Goal: Information Seeking & Learning: Learn about a topic

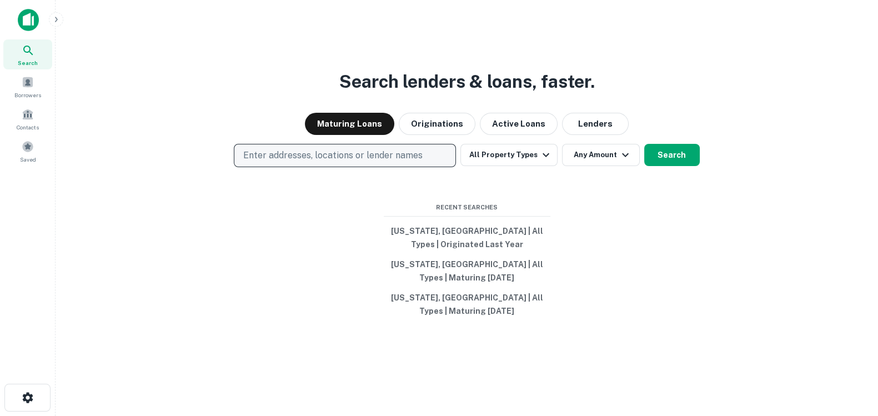
click at [387, 165] on button "Enter addresses, locations or lender names" at bounding box center [345, 155] width 222 height 23
type input "*******"
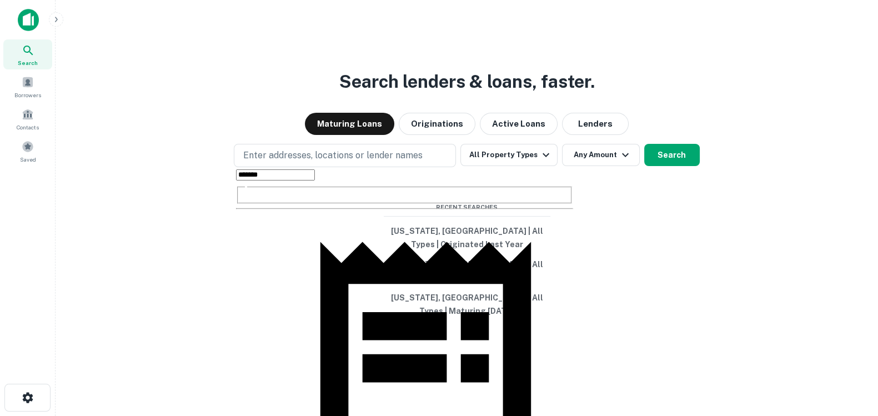
click at [369, 310] on body "Search Borrowers Contacts Saved Search lenders & loans, faster. Maturing Loans …" at bounding box center [439, 208] width 878 height 416
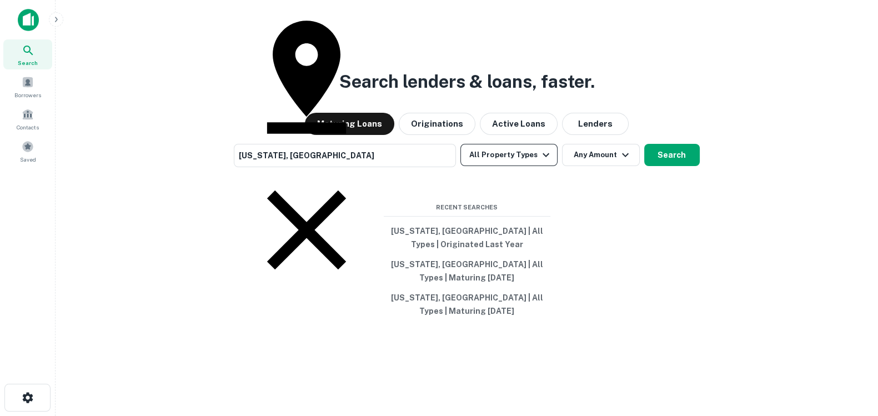
click at [520, 149] on button "All Property Types" at bounding box center [509, 155] width 97 height 22
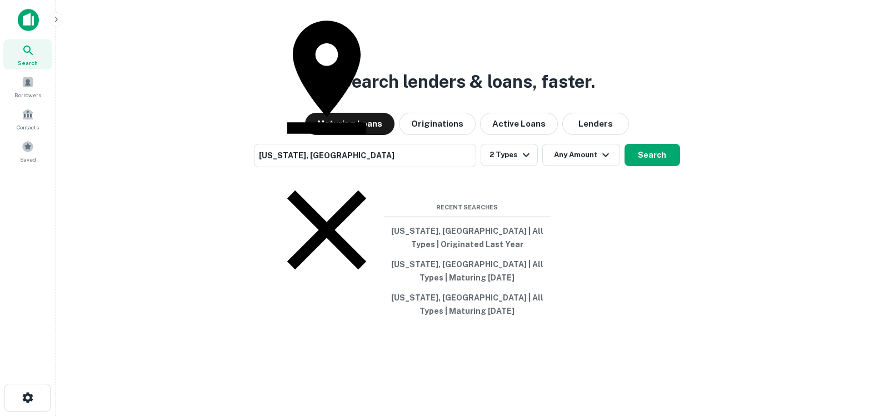
drag, startPoint x: 692, startPoint y: 222, endPoint x: 654, endPoint y: 156, distance: 76.6
click at [655, 416] on div at bounding box center [439, 416] width 878 height 0
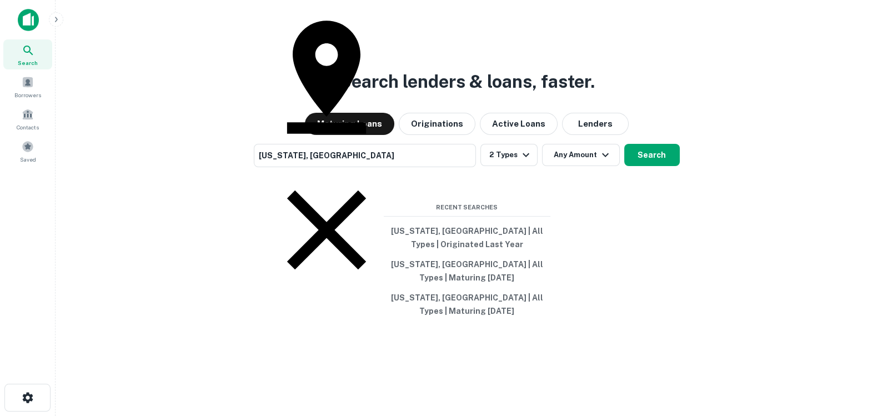
click at [654, 416] on div at bounding box center [439, 416] width 878 height 0
click at [654, 156] on button "Search" at bounding box center [652, 155] width 56 height 22
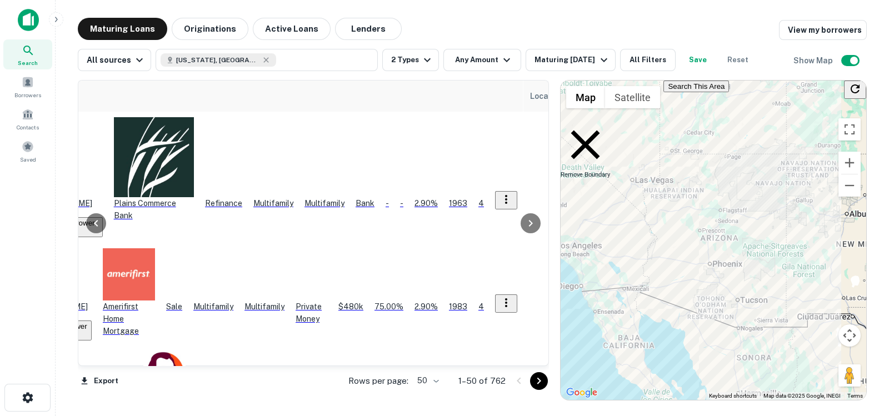
scroll to position [0, 263]
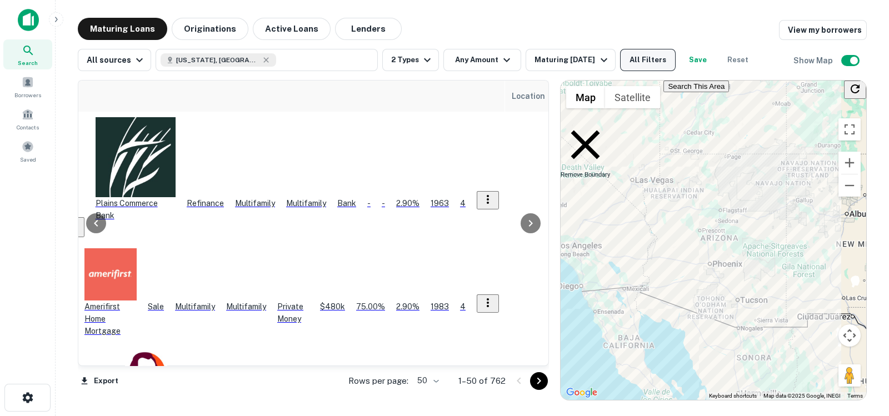
click at [625, 54] on button "All Filters" at bounding box center [648, 60] width 56 height 22
drag, startPoint x: 559, startPoint y: 395, endPoint x: 528, endPoint y: 368, distance: 41.0
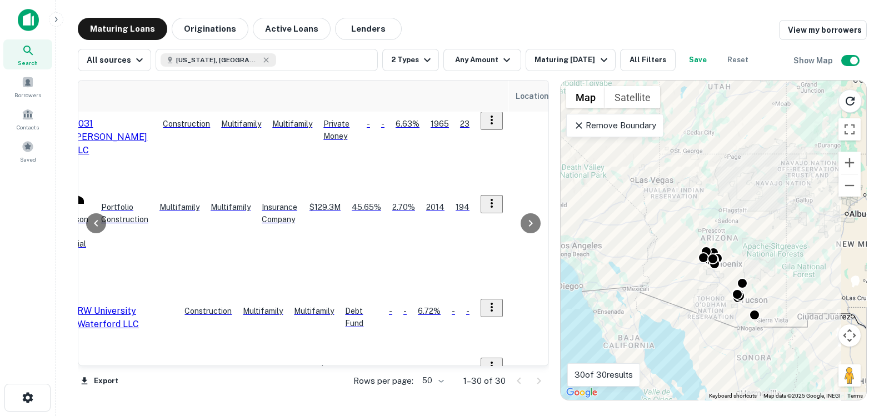
scroll to position [924, 263]
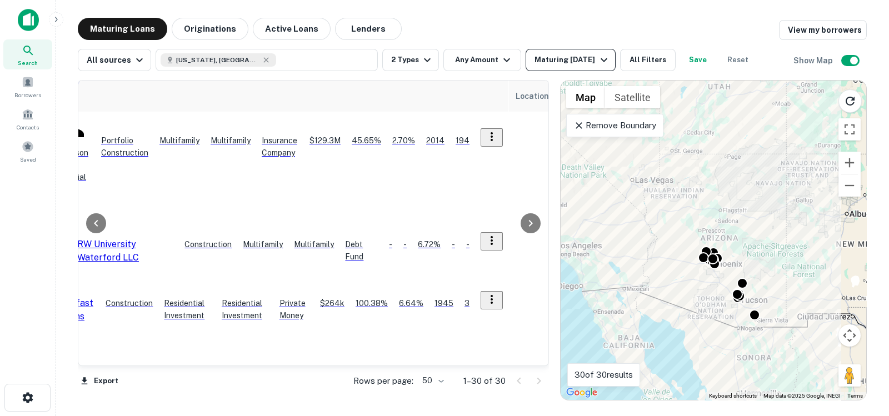
click at [541, 52] on button "Maturing In 1 Year" at bounding box center [570, 60] width 89 height 22
drag, startPoint x: 278, startPoint y: 36, endPoint x: 221, endPoint y: 31, distance: 56.8
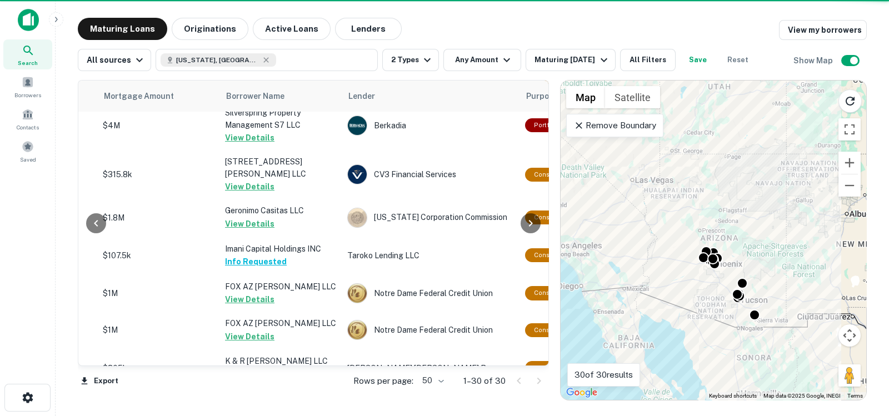
click at [211, 29] on div "Maturity Date 90 Days 120 Days 6 Months 1 Year 2 Years 5 Years All Time Custom …" at bounding box center [444, 208] width 889 height 416
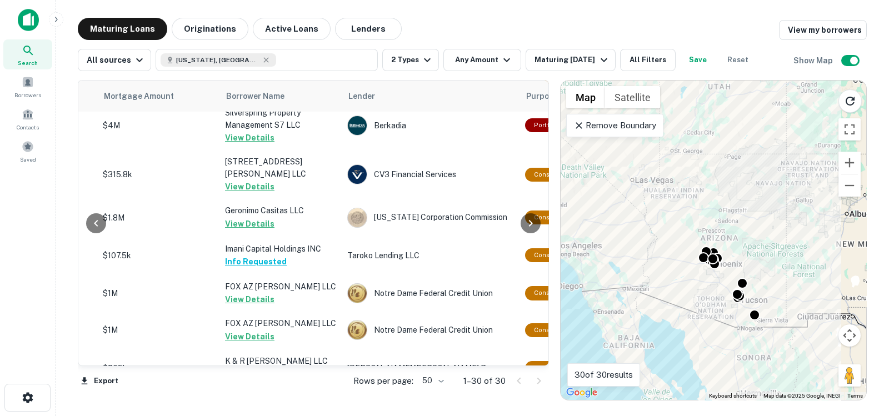
click at [211, 29] on button "Originations" at bounding box center [210, 29] width 77 height 22
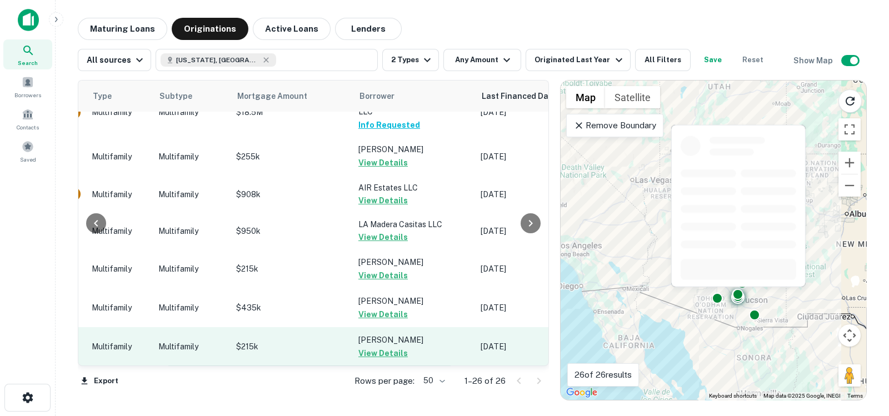
scroll to position [184, 475]
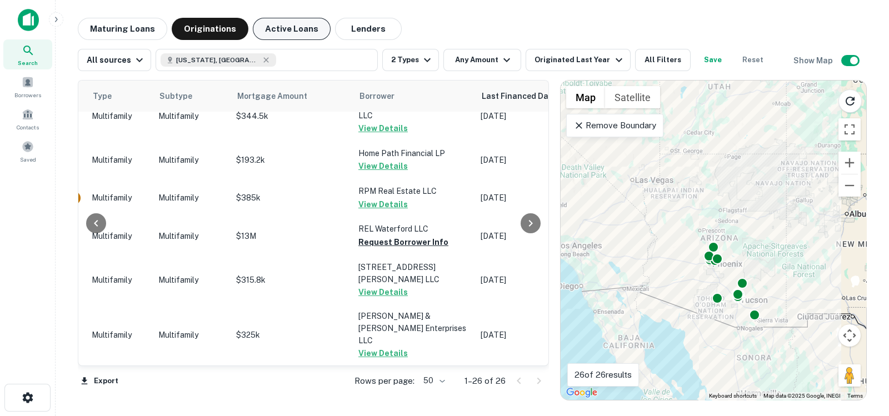
click at [302, 34] on button "Active Loans" at bounding box center [292, 29] width 78 height 22
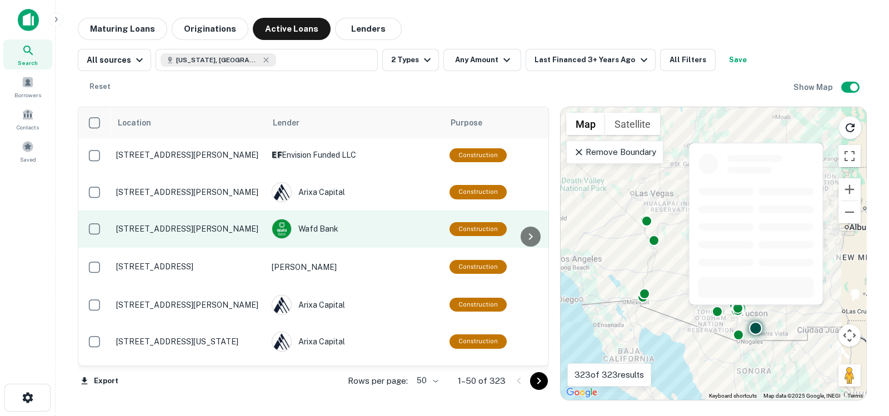
drag, startPoint x: 179, startPoint y: 366, endPoint x: 223, endPoint y: 353, distance: 45.9
click at [223, 353] on div "Location Lender Purpose Type Subtype Mortgage Amount Borrower Last Financed Dat…" at bounding box center [313, 236] width 471 height 259
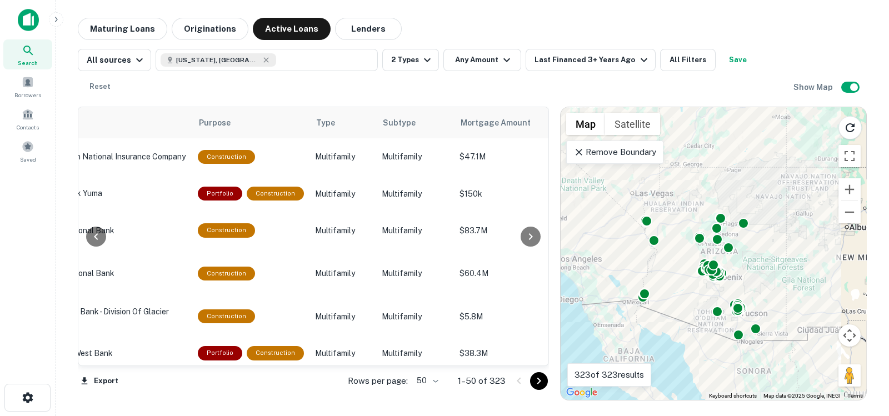
scroll to position [0, 263]
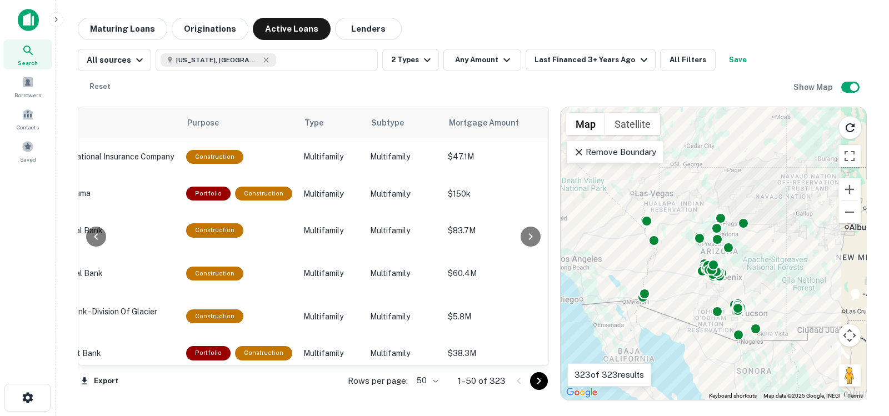
click at [531, 119] on div at bounding box center [530, 236] width 22 height 258
click at [219, 365] on div "Location Lender Purpose Type Subtype Mortgage Amount Borrower Last Financed Dat…" at bounding box center [313, 236] width 471 height 259
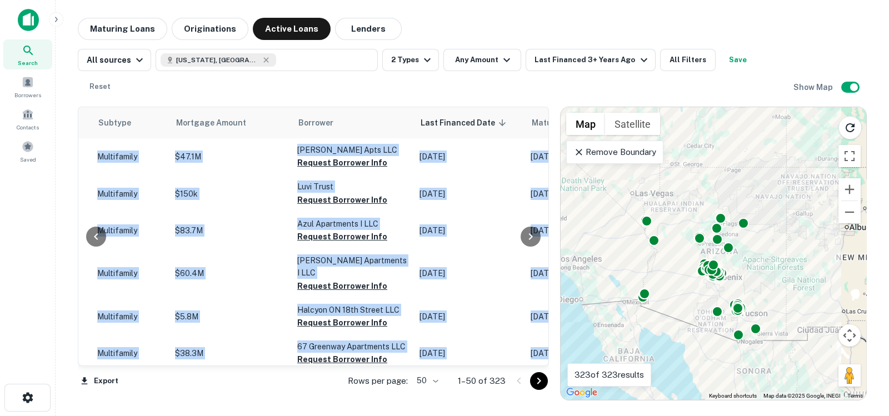
scroll to position [0, 527]
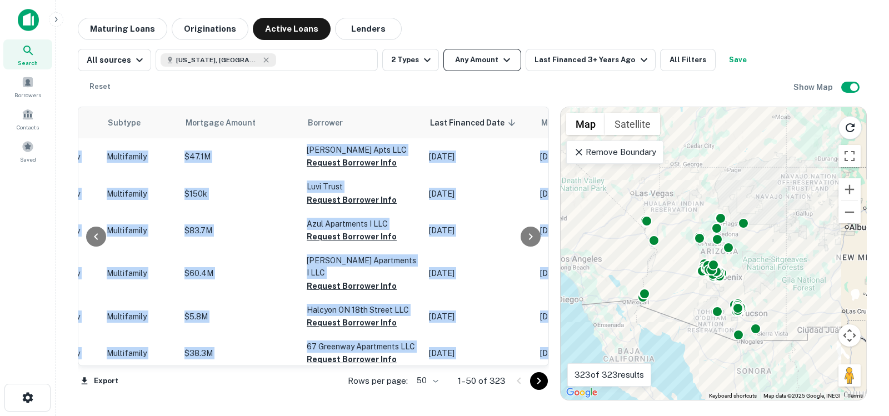
click at [453, 57] on button "Any Amount" at bounding box center [482, 60] width 78 height 22
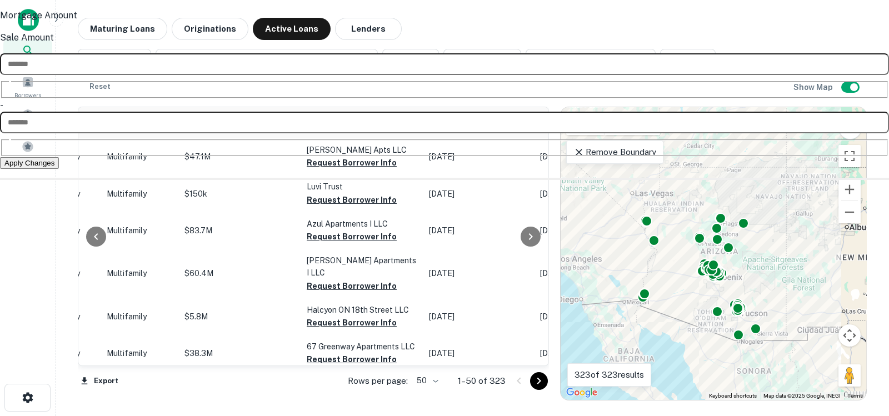
click at [517, 121] on input "number" at bounding box center [444, 123] width 889 height 22
type input "********"
click at [59, 171] on button "Apply Changes" at bounding box center [29, 177] width 59 height 12
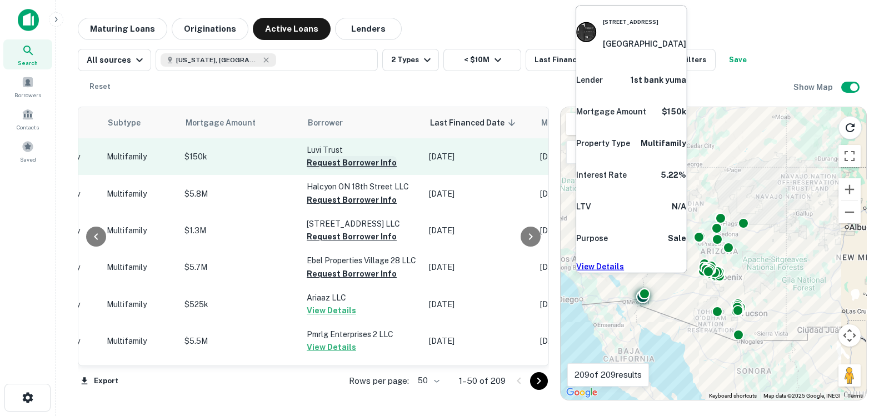
click at [369, 156] on button "Request Borrower Info" at bounding box center [352, 162] width 90 height 13
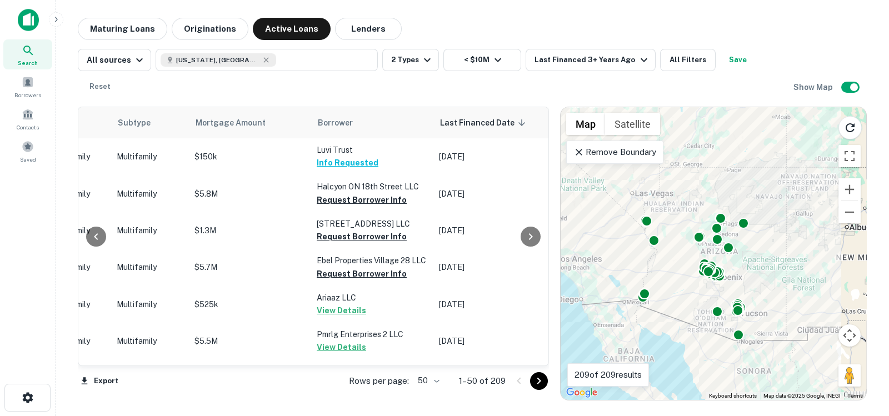
scroll to position [0, 710]
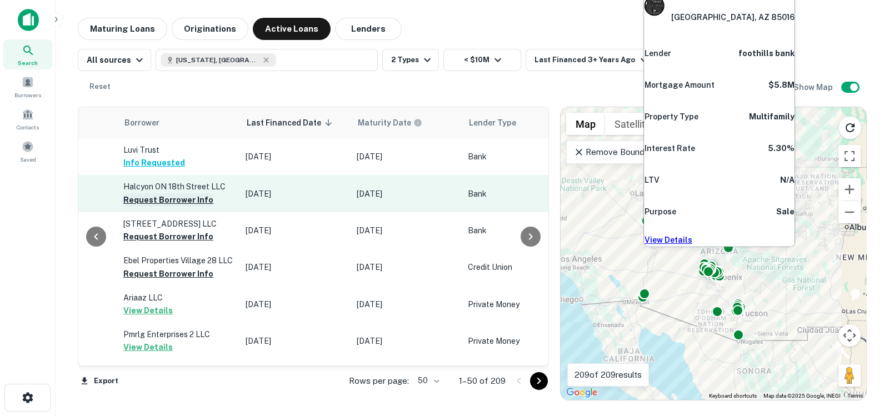
click at [170, 193] on button "Request Borrower Info" at bounding box center [168, 199] width 90 height 13
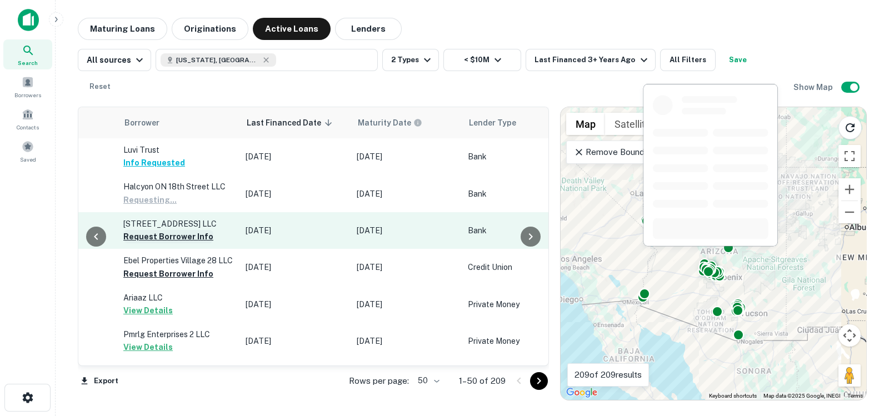
click at [172, 230] on button "Request Borrower Info" at bounding box center [168, 236] width 90 height 13
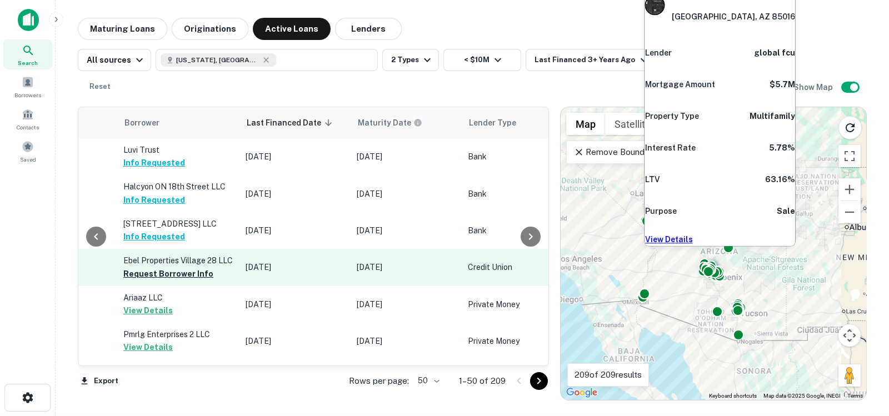
click at [184, 254] on p "Ebel Properties Village 28 LLC" at bounding box center [178, 260] width 111 height 12
click at [189, 267] on button "Request Borrower Info" at bounding box center [168, 273] width 90 height 13
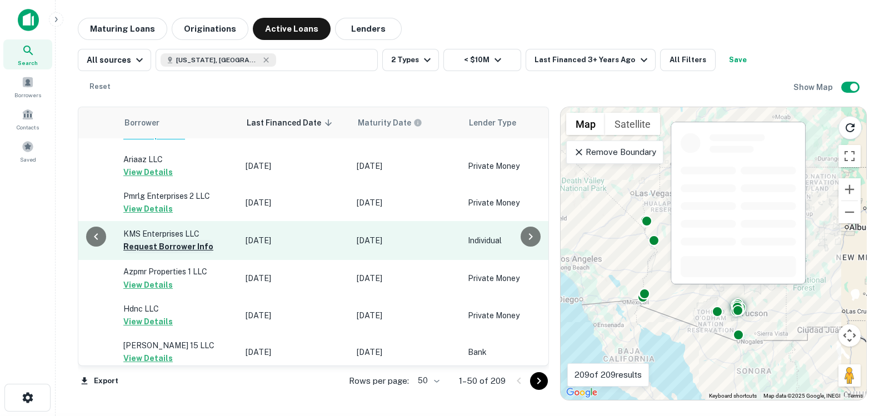
click at [192, 240] on button "Request Borrower Info" at bounding box center [168, 246] width 90 height 13
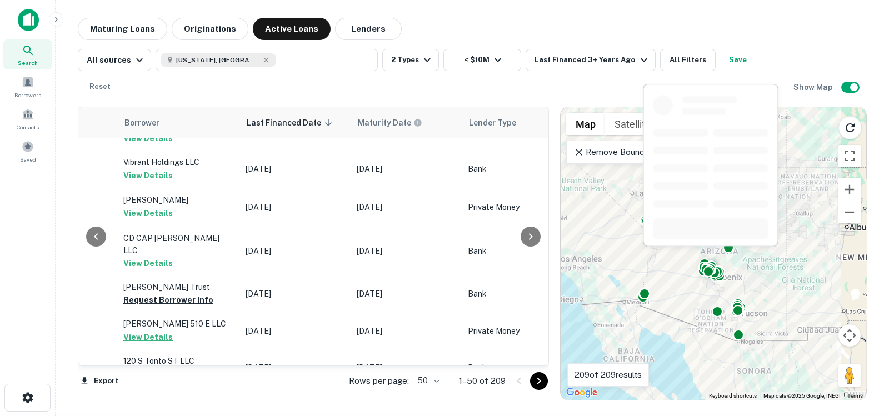
scroll to position [694, 710]
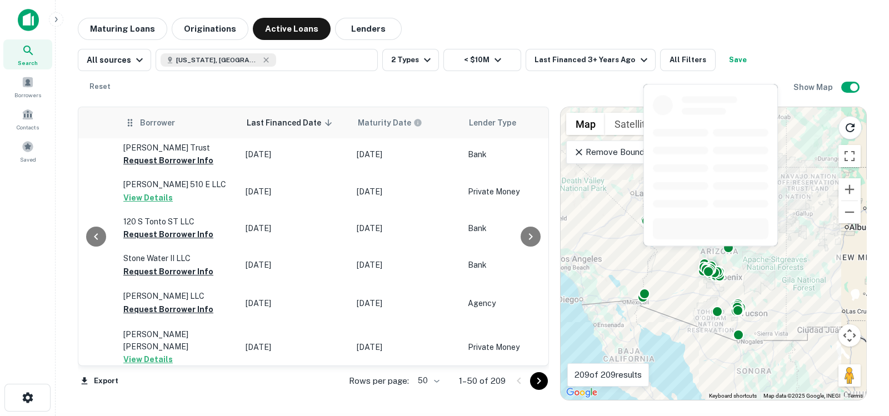
click at [195, 111] on th "Borrower" at bounding box center [179, 122] width 122 height 31
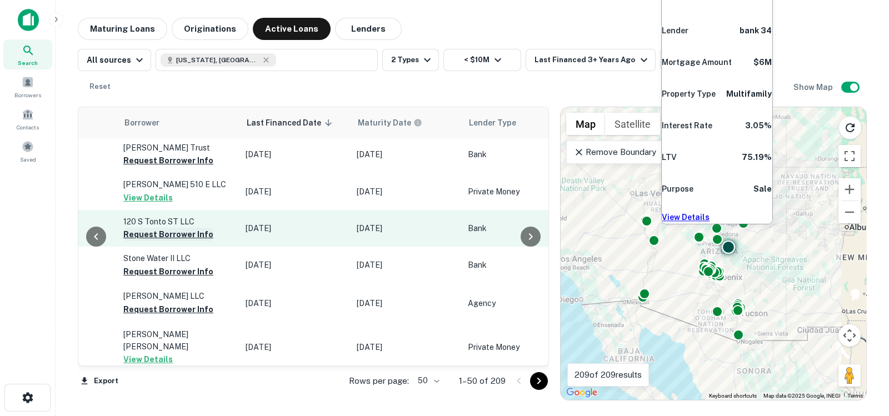
click at [174, 228] on button "Request Borrower Info" at bounding box center [168, 234] width 90 height 13
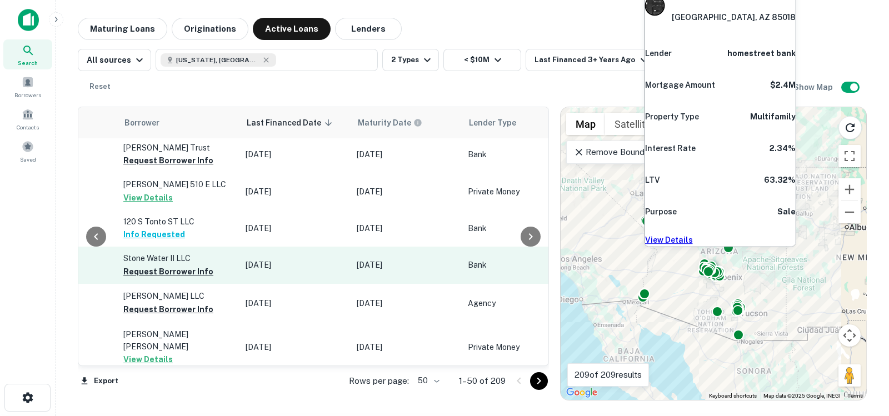
drag, startPoint x: 178, startPoint y: 226, endPoint x: 178, endPoint y: 234, distance: 8.3
click at [178, 265] on button "Request Borrower Info" at bounding box center [168, 271] width 90 height 13
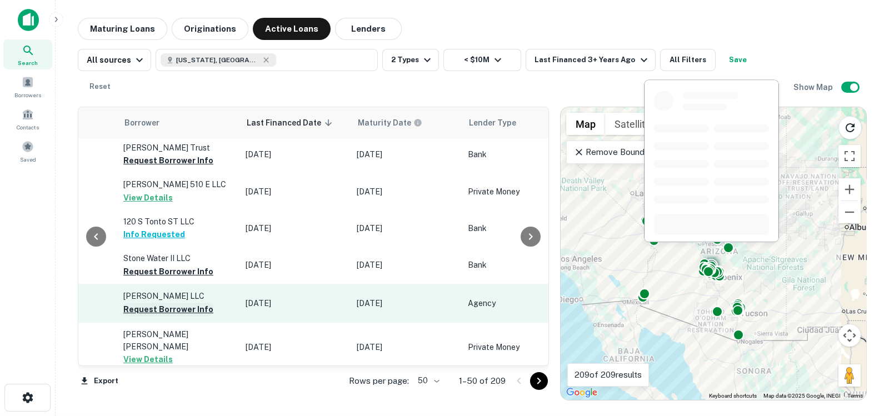
click at [181, 303] on button "Request Borrower Info" at bounding box center [168, 309] width 90 height 13
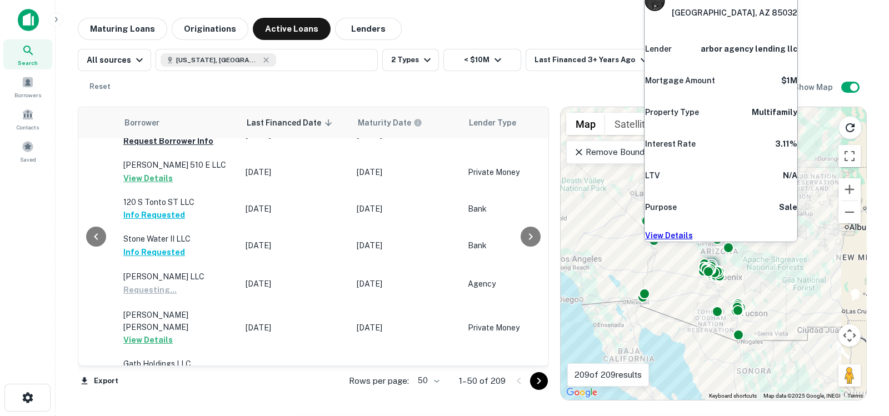
scroll to position [902, 710]
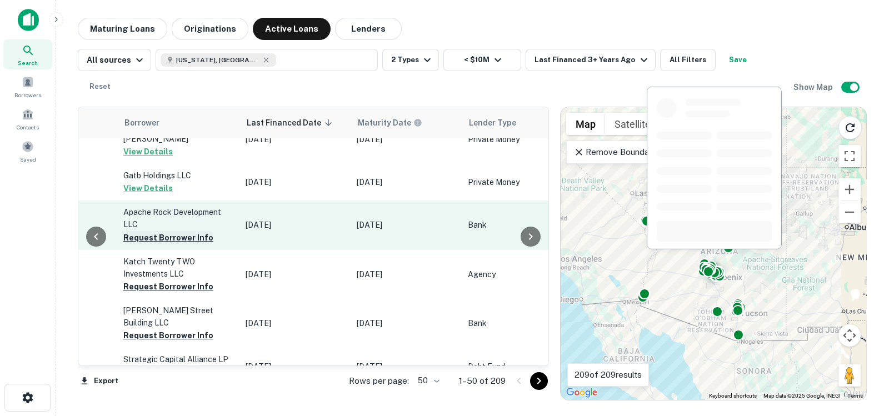
click at [182, 231] on button "Request Borrower Info" at bounding box center [168, 237] width 90 height 13
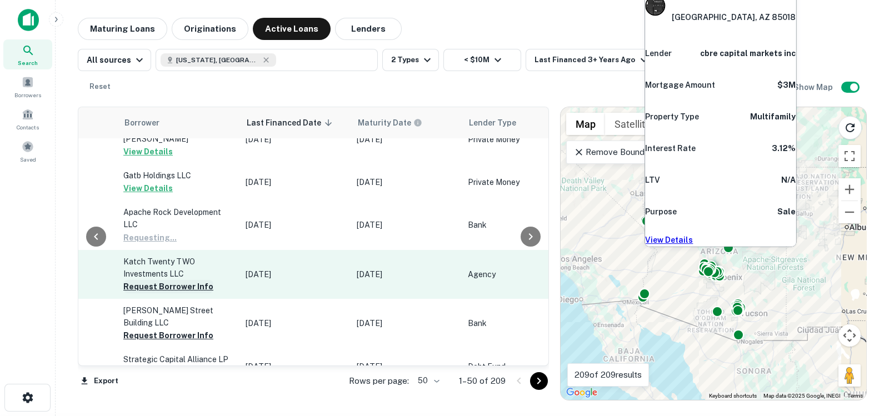
click at [179, 280] on button "Request Borrower Info" at bounding box center [168, 286] width 90 height 13
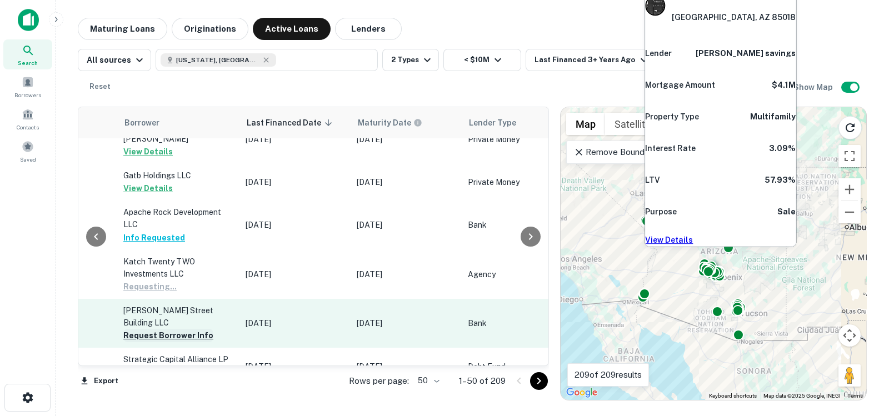
click at [182, 329] on button "Request Borrower Info" at bounding box center [168, 335] width 90 height 13
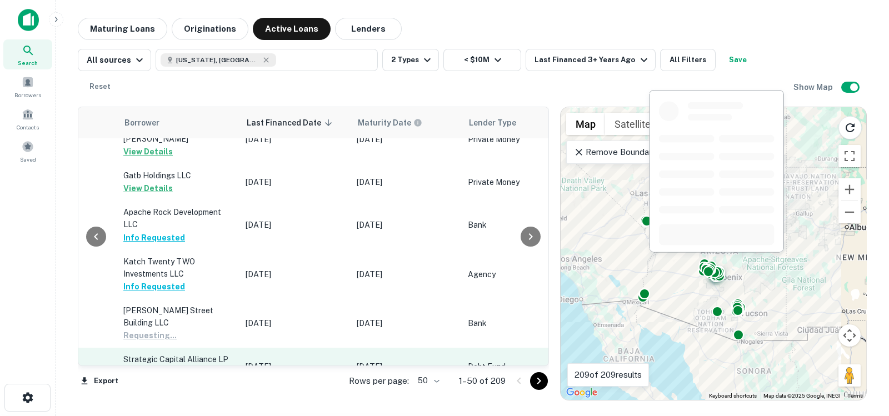
click at [189, 366] on button "Request Borrower Info" at bounding box center [168, 372] width 90 height 13
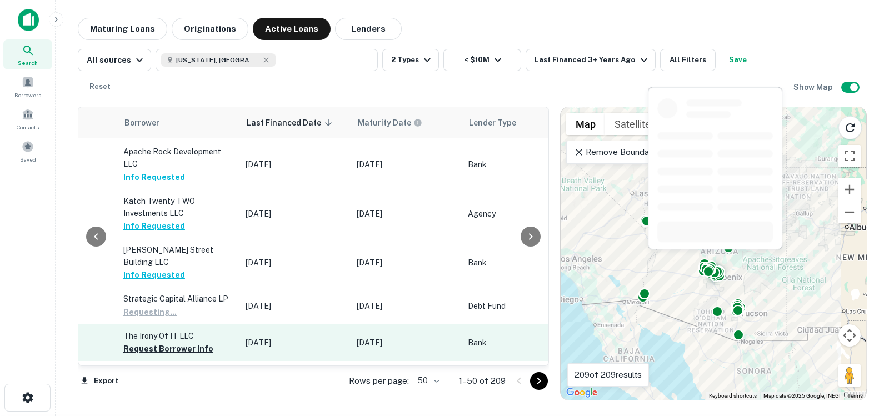
scroll to position [972, 710]
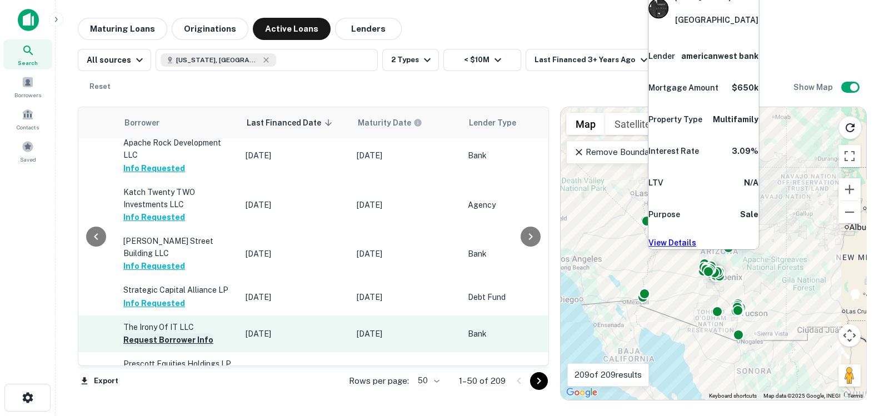
click at [181, 333] on button "Request Borrower Info" at bounding box center [168, 339] width 90 height 13
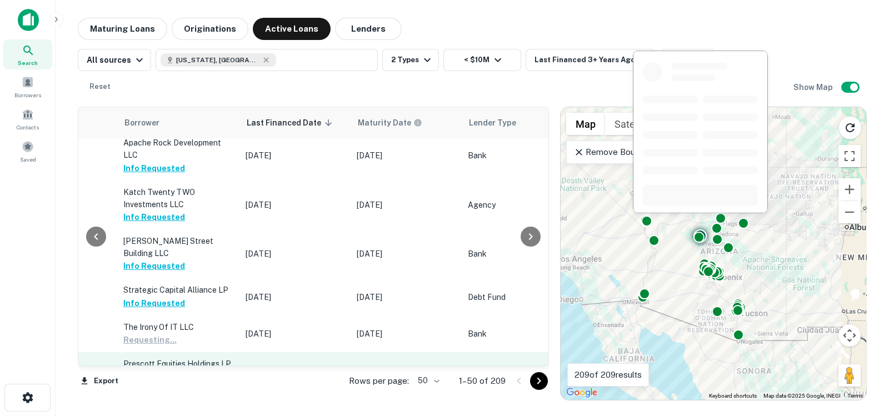
click at [180, 371] on button "Request Borrower Info" at bounding box center [168, 377] width 90 height 13
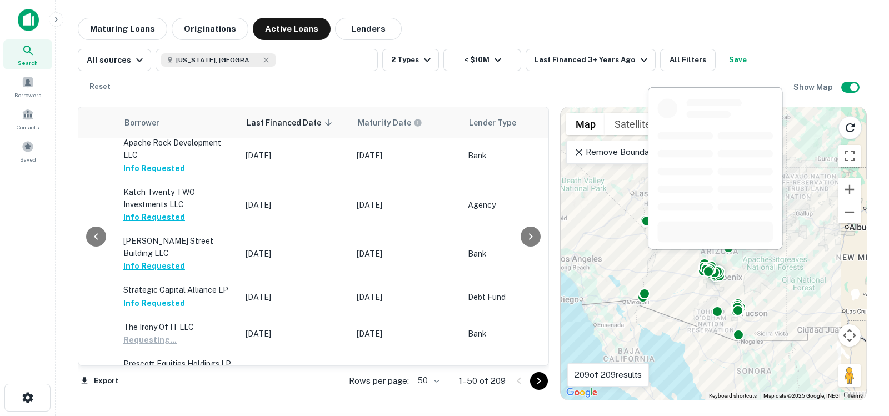
drag, startPoint x: 178, startPoint y: 339, endPoint x: 186, endPoint y: 326, distance: 15.7
click at [179, 389] on td "The Irony Of IT LLC Request Borrower Info" at bounding box center [179, 407] width 122 height 37
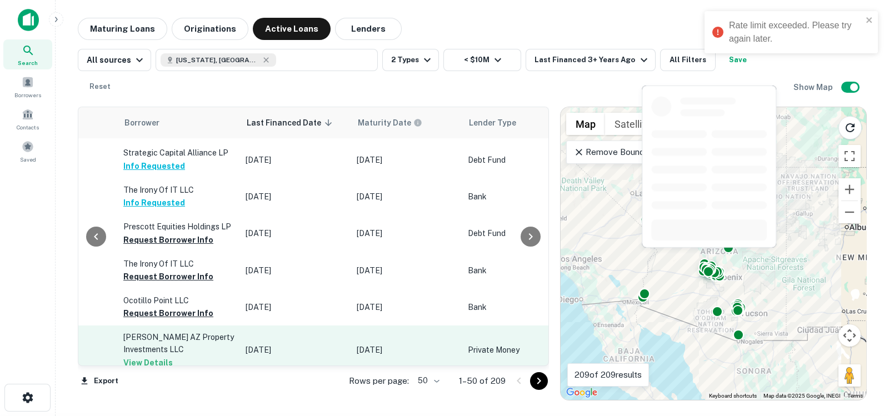
scroll to position [1111, 710]
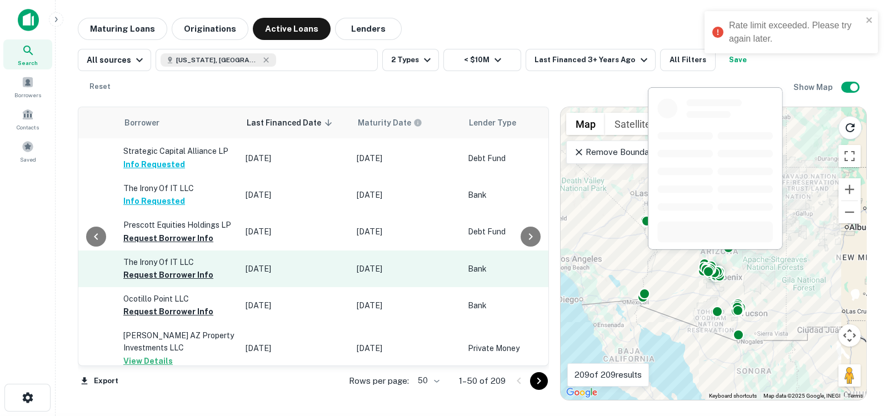
click at [193, 256] on p "The Irony Of IT LLC" at bounding box center [178, 262] width 111 height 12
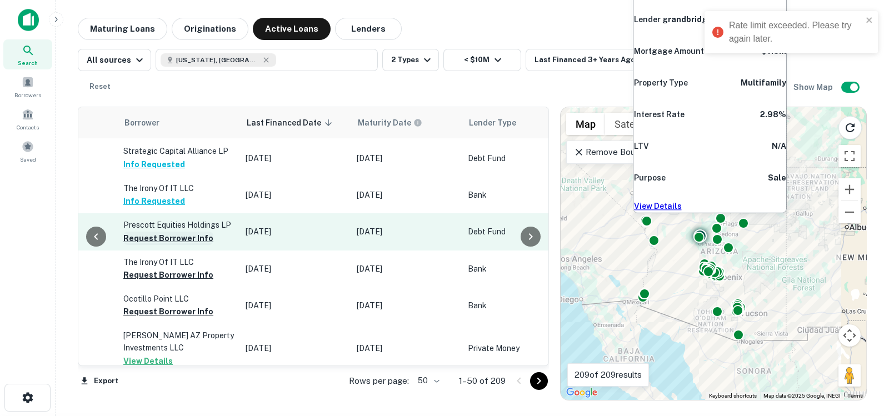
click at [188, 232] on button "Request Borrower Info" at bounding box center [168, 238] width 90 height 13
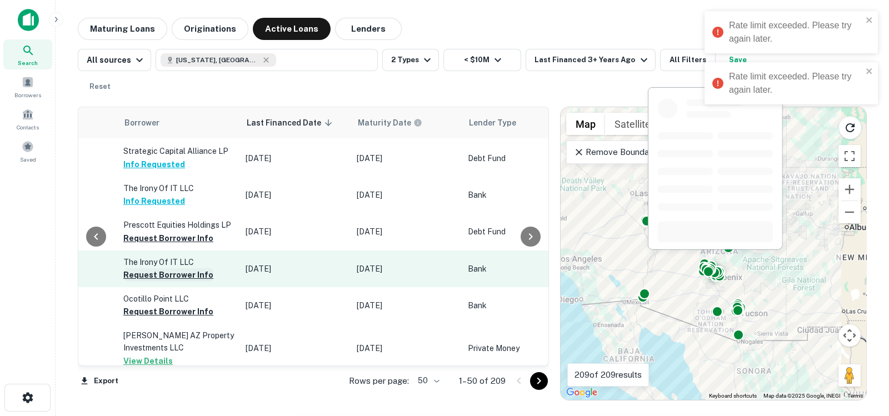
click at [182, 268] on button "Request Borrower Info" at bounding box center [168, 274] width 90 height 13
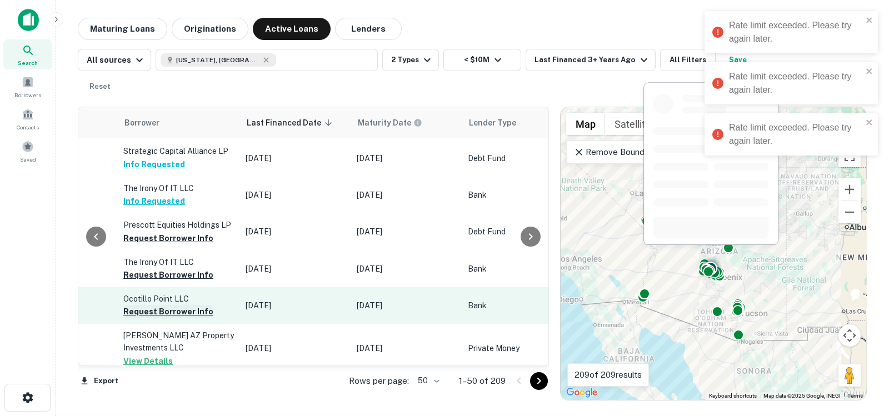
click at [186, 305] on button "Request Borrower Info" at bounding box center [168, 311] width 90 height 13
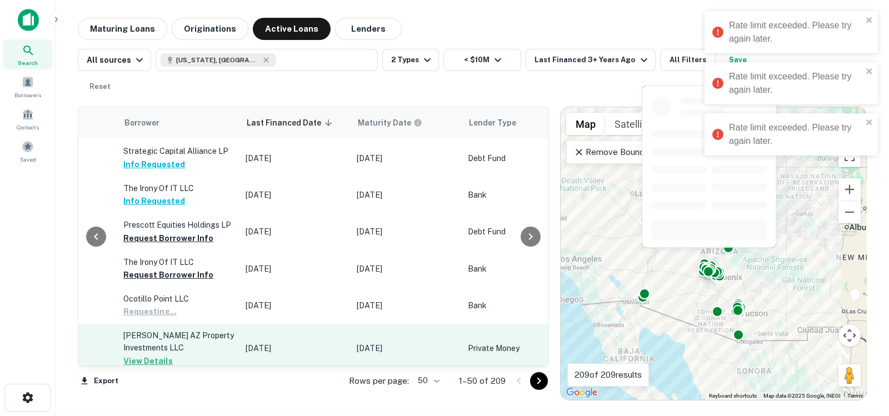
scroll to position [1250, 710]
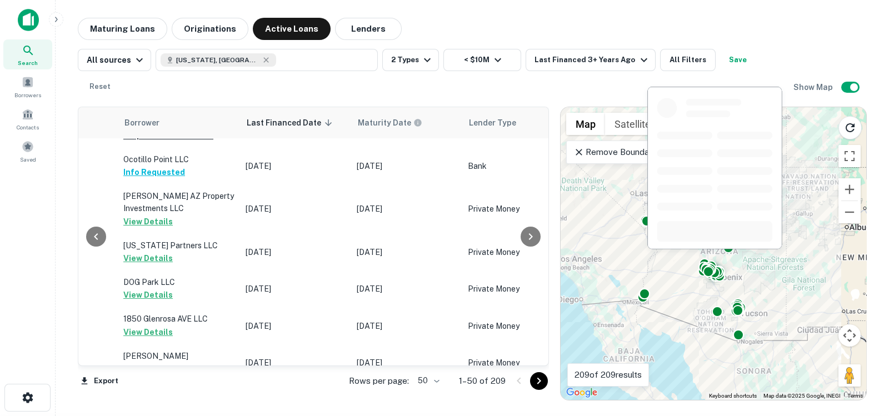
click at [192, 399] on button "Request Borrower Info" at bounding box center [168, 405] width 90 height 13
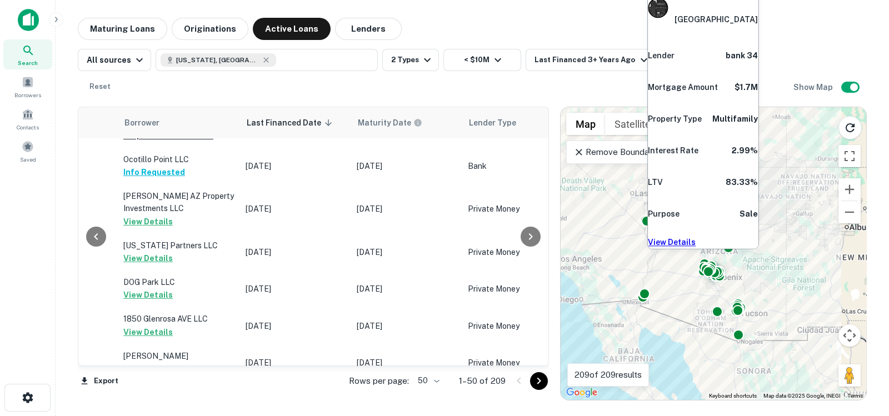
click at [186, 399] on button "Request Borrower Info" at bounding box center [168, 405] width 90 height 13
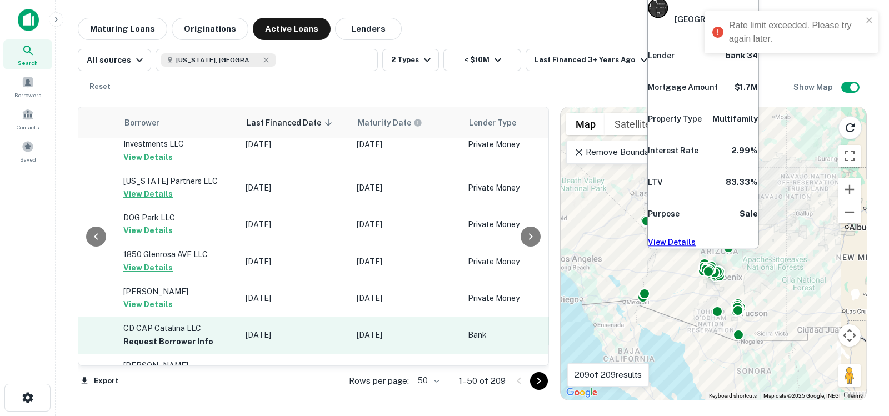
scroll to position [1389, 710]
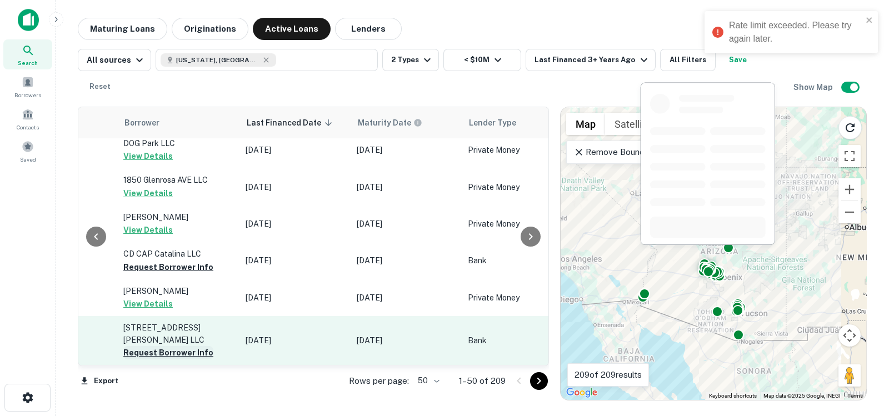
click at [187, 346] on button "Request Borrower Info" at bounding box center [168, 352] width 90 height 13
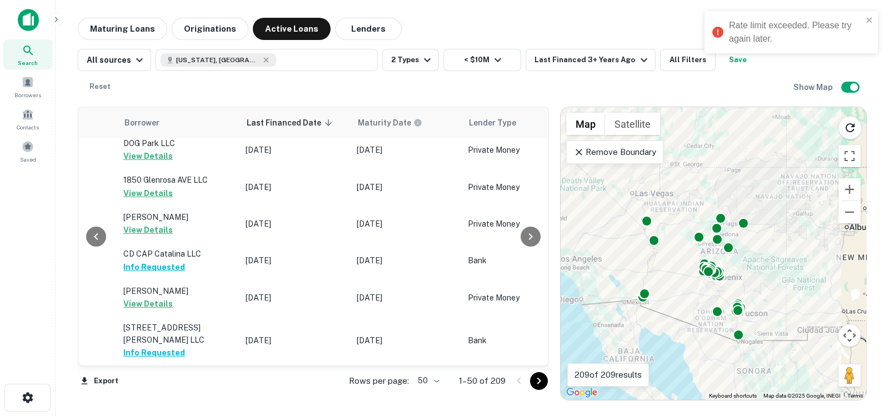
click at [785, 28] on div "Rate limit exceeded. Please try again later." at bounding box center [795, 32] width 133 height 27
